Goal: Information Seeking & Learning: Learn about a topic

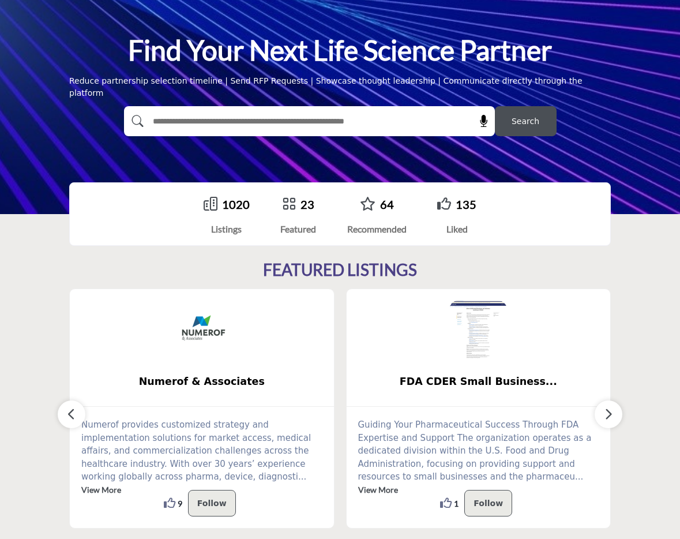
scroll to position [145, 0]
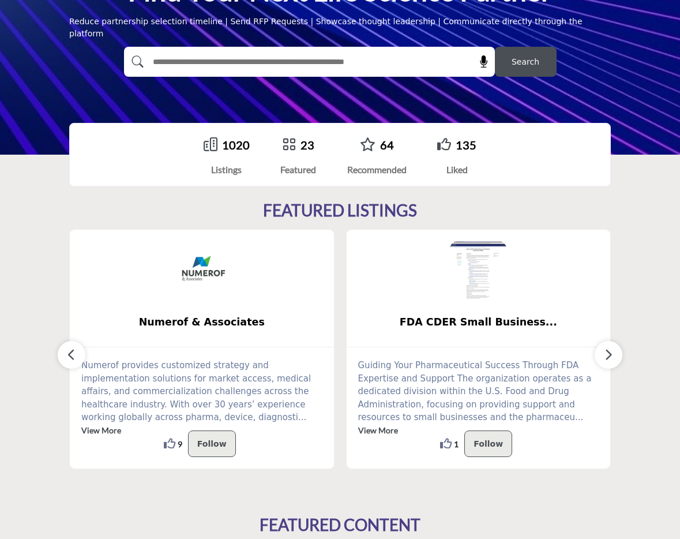
click at [606, 355] on icon "button" at bounding box center [608, 354] width 9 height 14
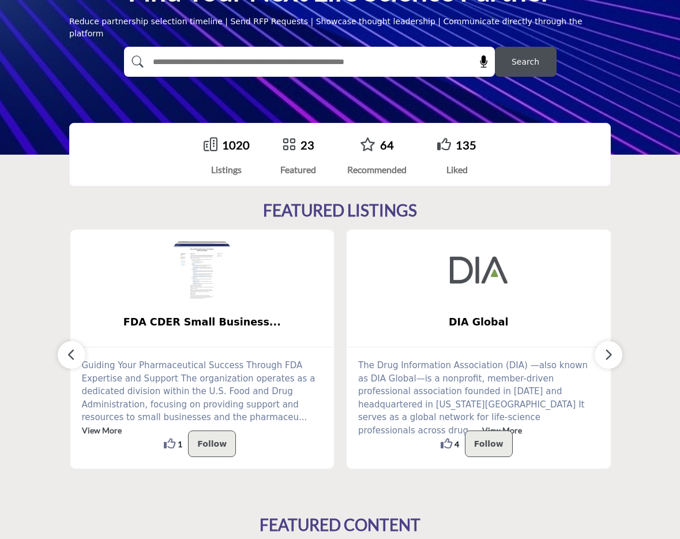
click at [606, 355] on icon "button" at bounding box center [608, 354] width 9 height 14
click at [76, 355] on button "button" at bounding box center [72, 355] width 28 height 28
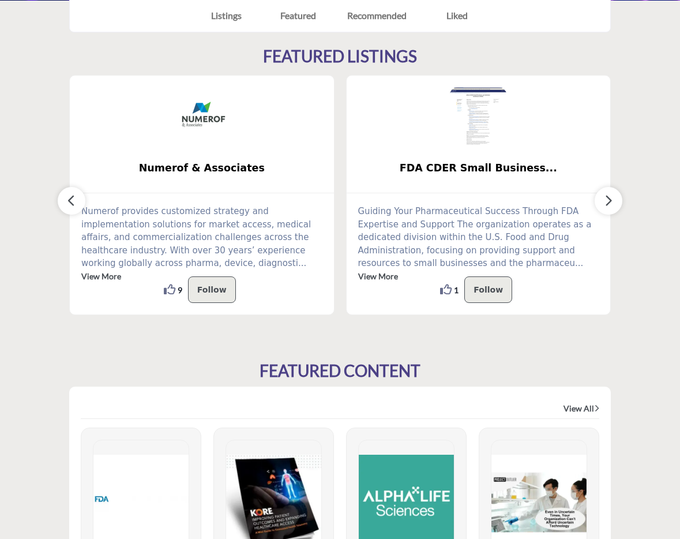
scroll to position [0, 0]
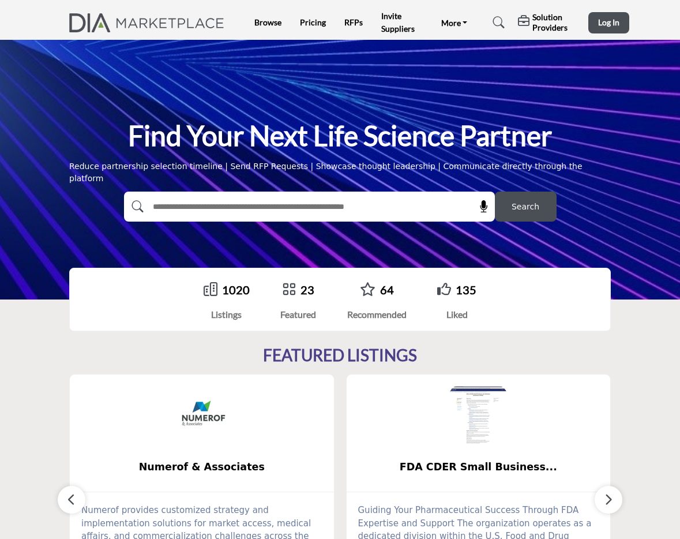
click at [238, 291] on link "1020" at bounding box center [236, 290] width 28 height 14
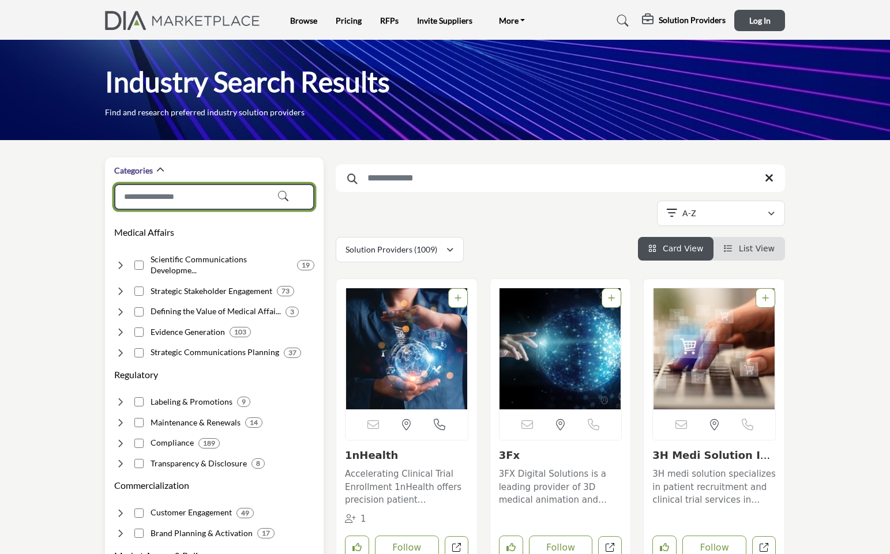
click at [221, 190] on input "Search Category" at bounding box center [214, 197] width 200 height 26
type input "**********"
type input "*"
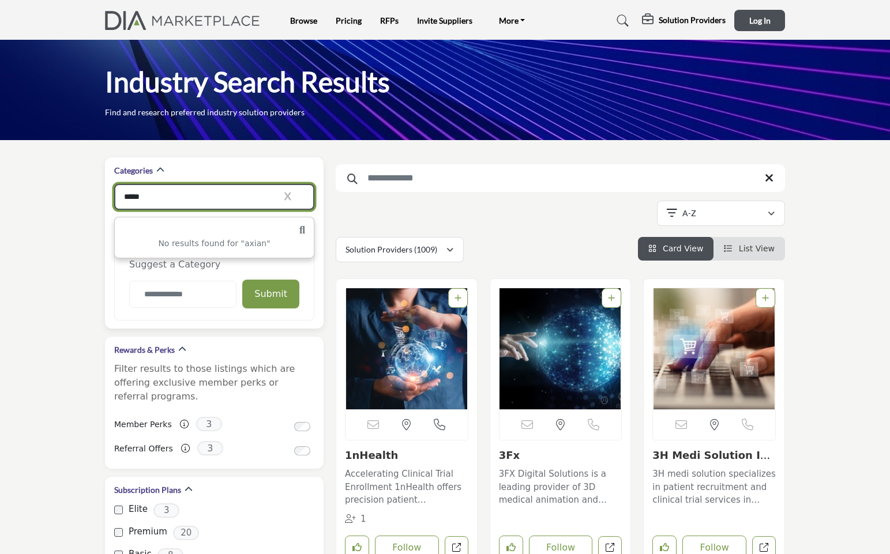
type input "*****"
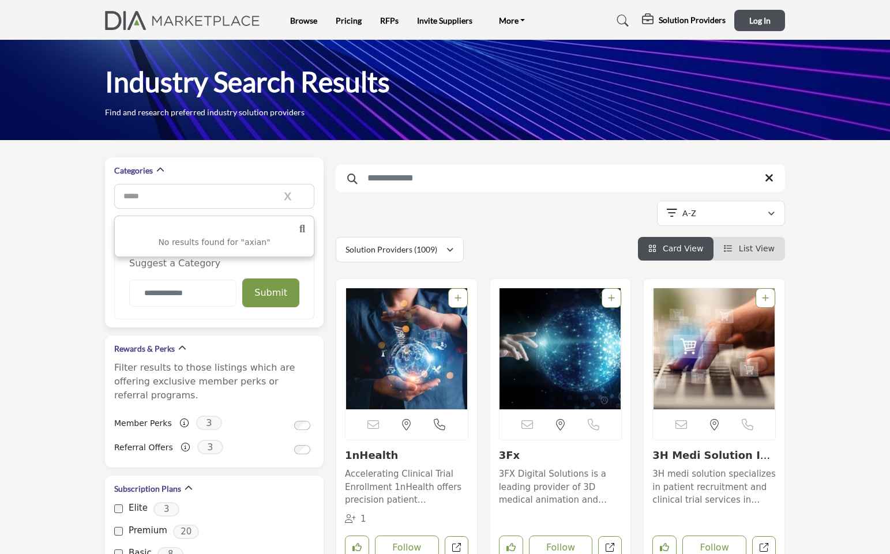
click at [288, 196] on icon "button" at bounding box center [284, 196] width 16 height 10
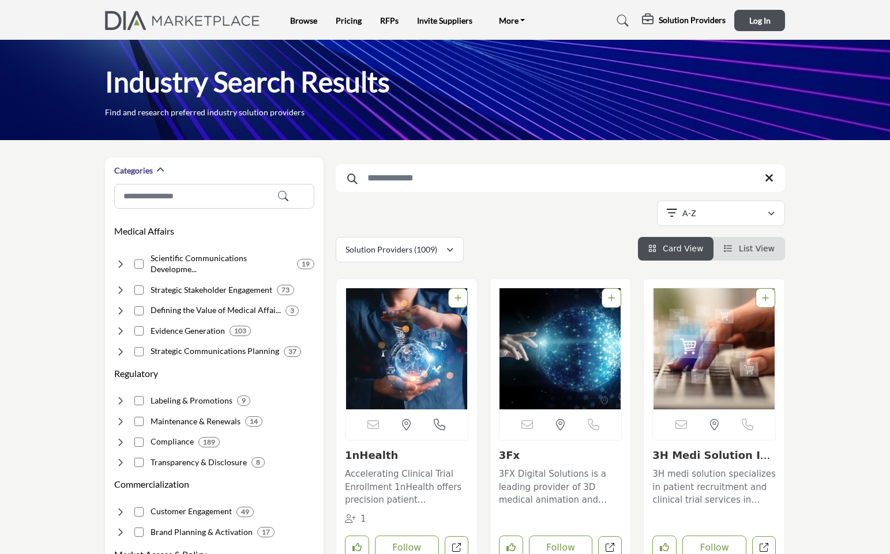
click at [435, 182] on input "Search Keyword" at bounding box center [560, 178] width 449 height 28
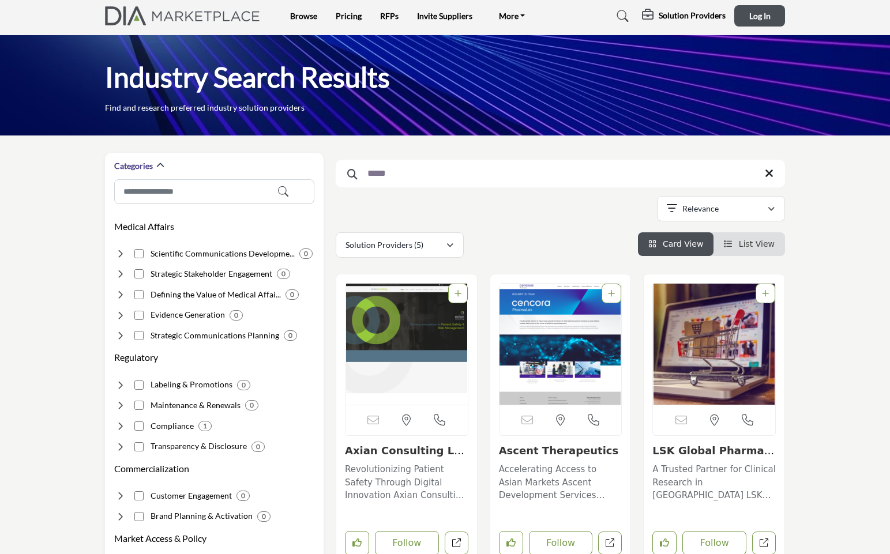
scroll to position [99, 0]
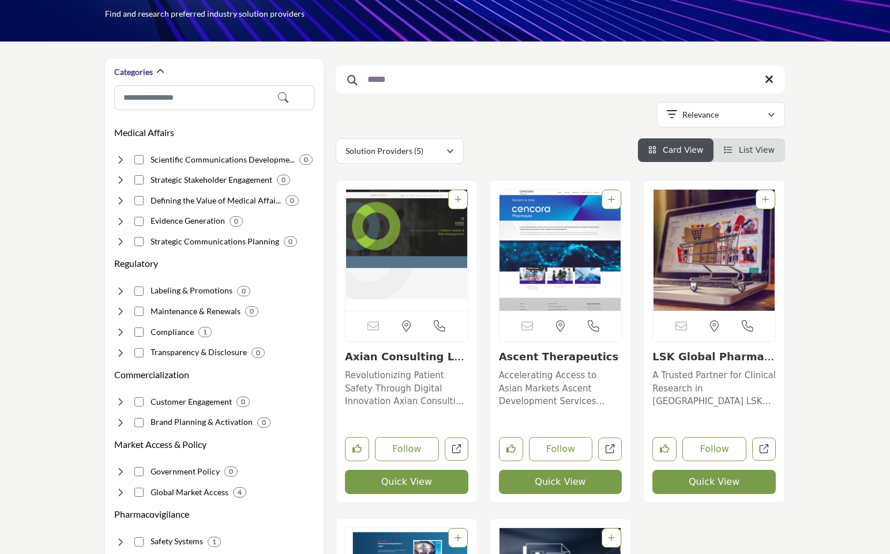
type input "*****"
click at [420, 359] on link "Axian Consulting Ltd..." at bounding box center [404, 363] width 119 height 25
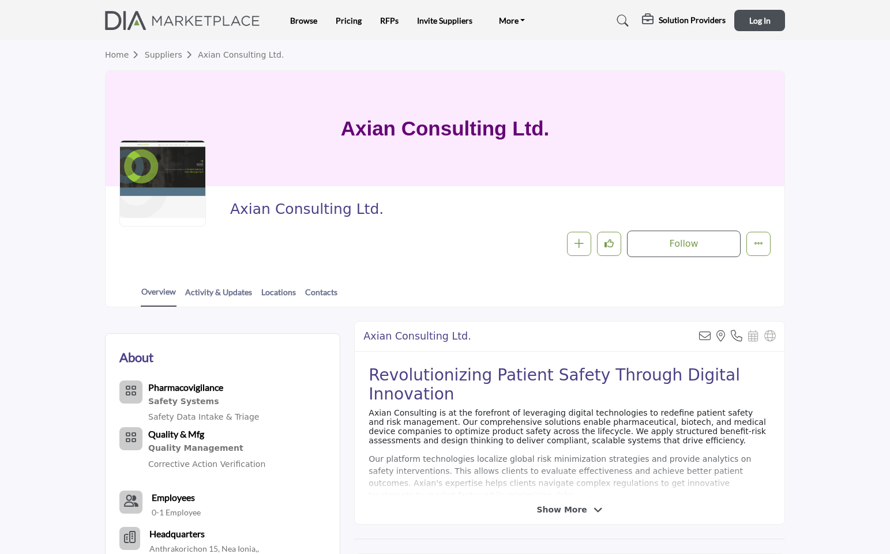
scroll to position [93, 0]
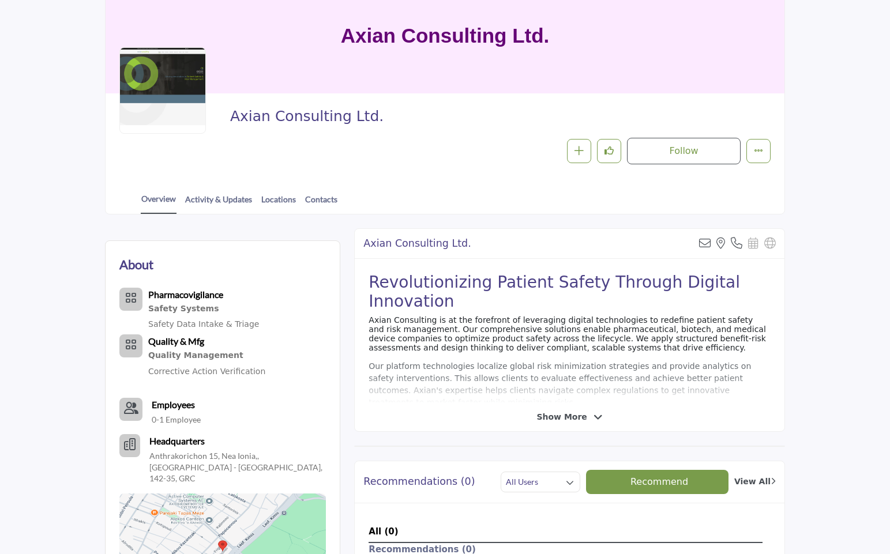
click at [595, 415] on icon at bounding box center [597, 417] width 9 height 10
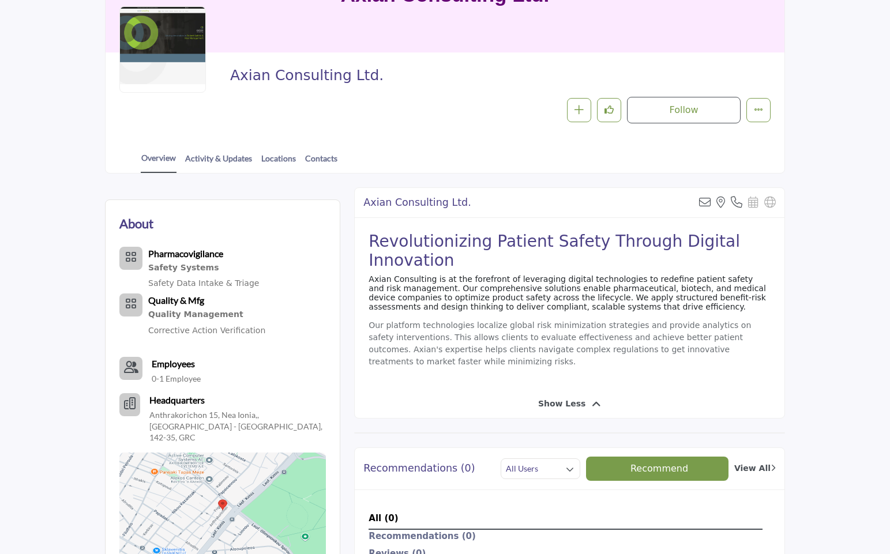
scroll to position [0, 0]
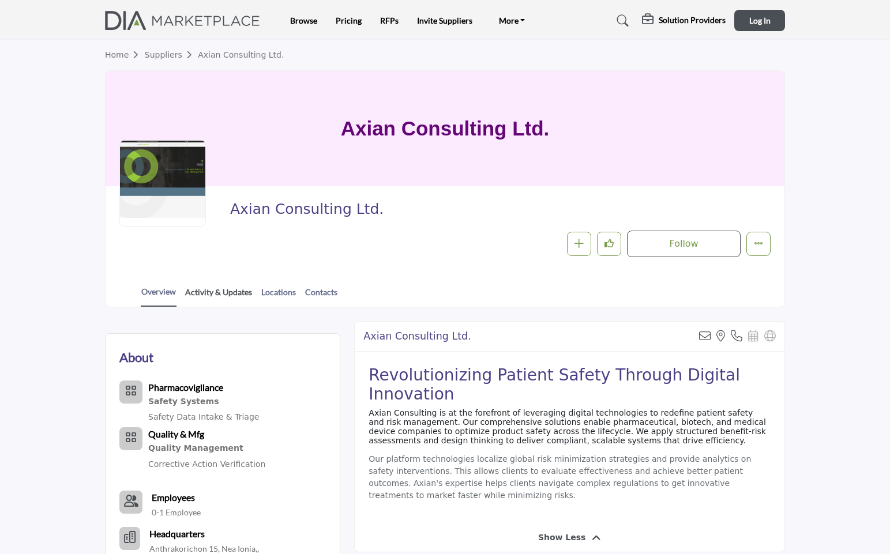
click at [245, 294] on link "Activity & Updates" at bounding box center [219, 296] width 68 height 20
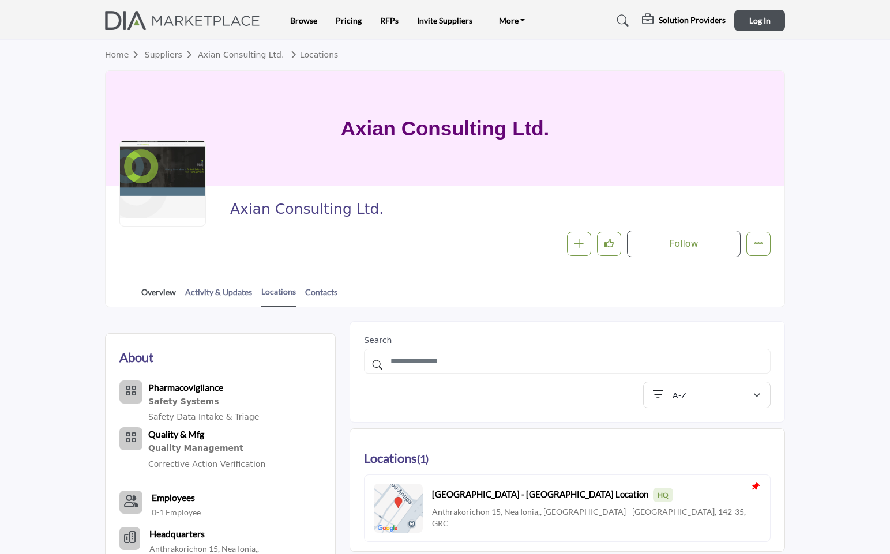
click at [168, 292] on link "Overview" at bounding box center [159, 296] width 36 height 20
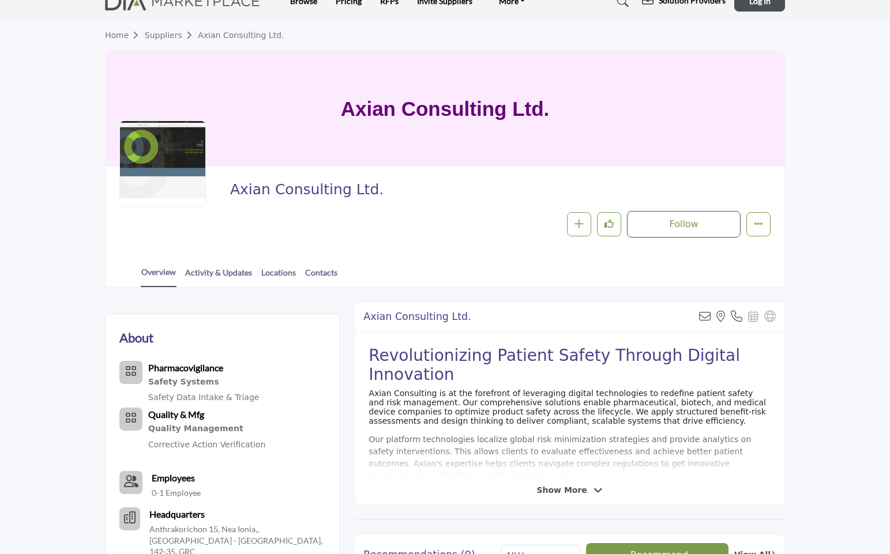
scroll to position [194, 0]
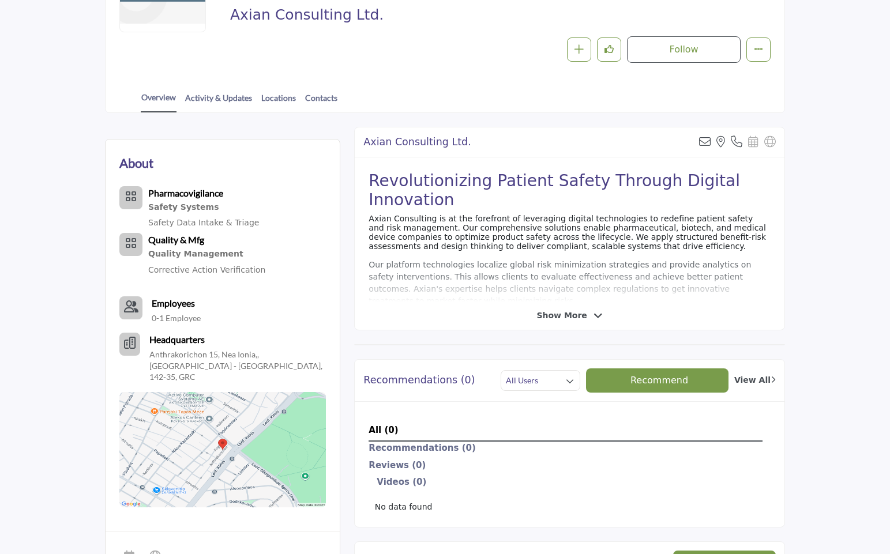
click at [548, 313] on span "Show More" at bounding box center [561, 316] width 50 height 12
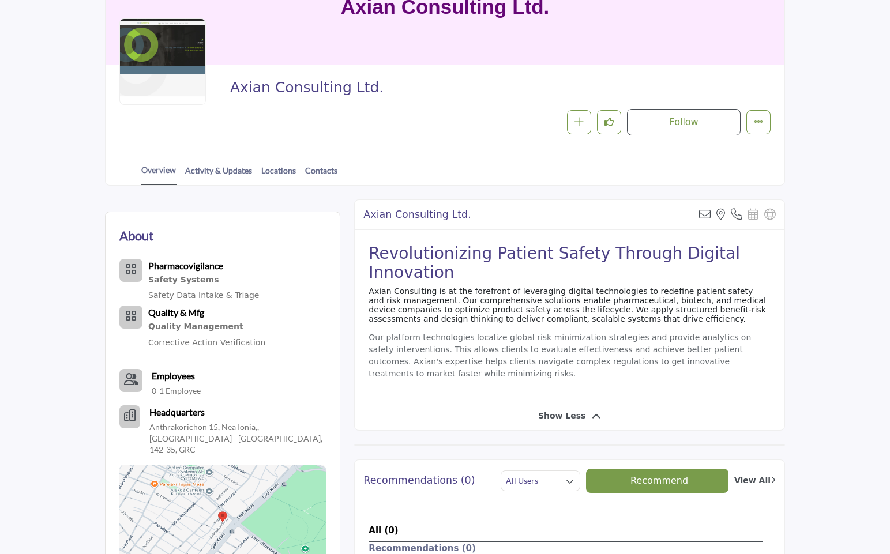
scroll to position [106, 0]
